Goal: Task Accomplishment & Management: Complete application form

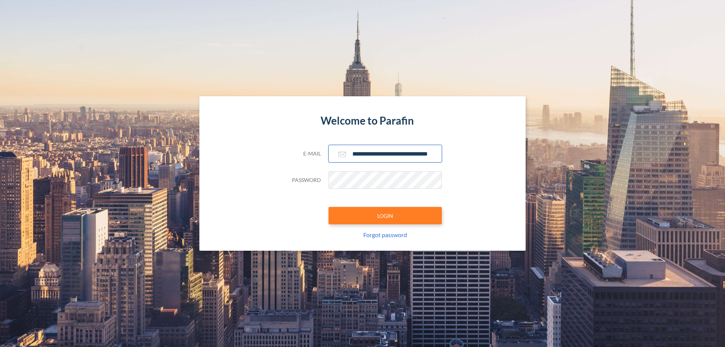
type input "**********"
click at [385, 216] on button "LOGIN" at bounding box center [385, 215] width 113 height 17
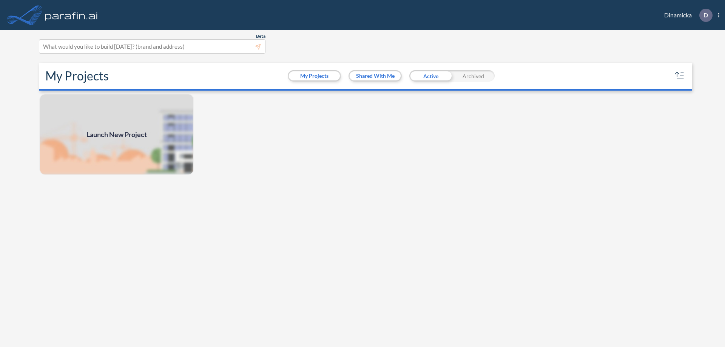
scroll to position [2, 0]
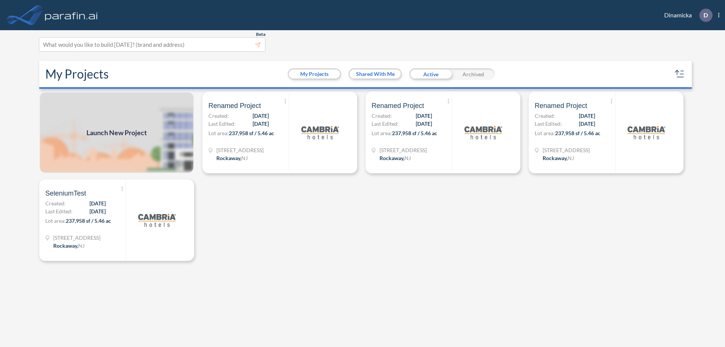
click at [117, 133] on span "Launch New Project" at bounding box center [117, 133] width 60 height 10
